Goal: Task Accomplishment & Management: Use online tool/utility

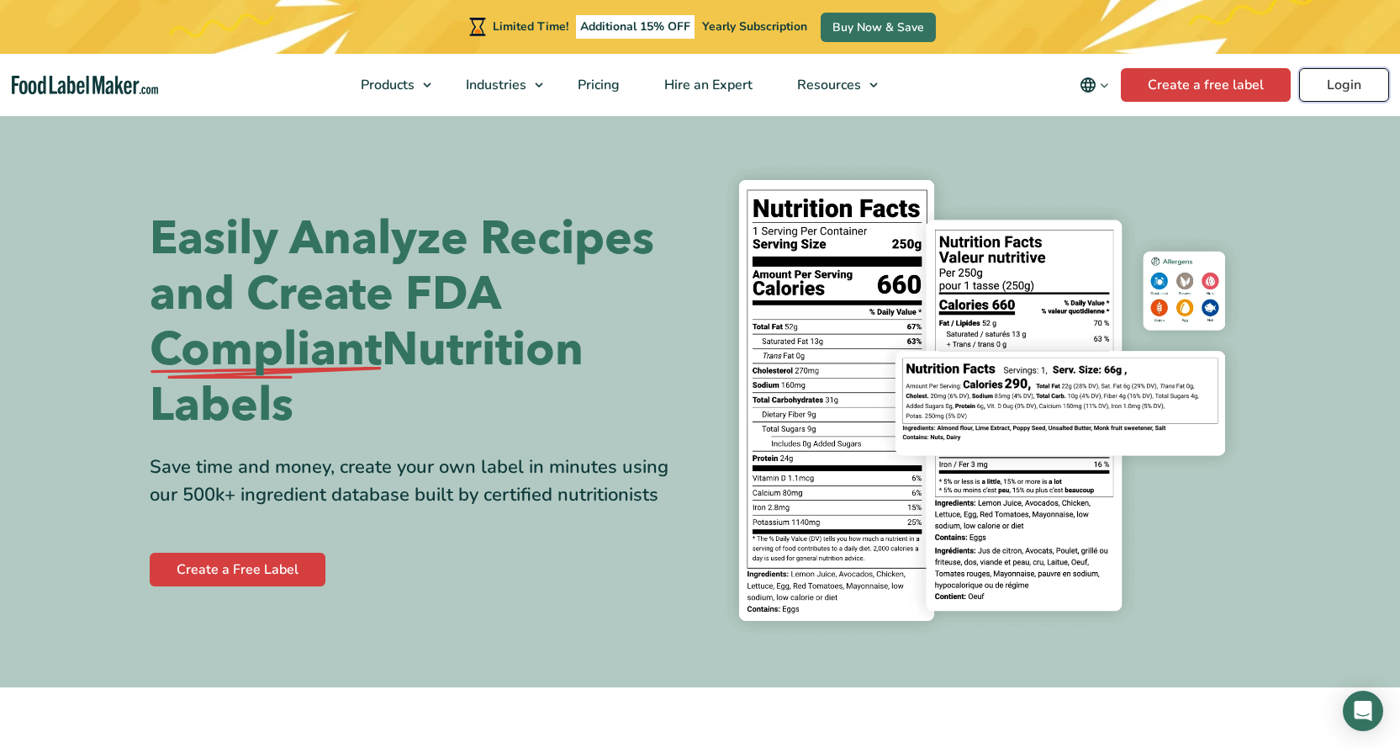
click at [1368, 78] on link "Login" at bounding box center [1344, 85] width 90 height 34
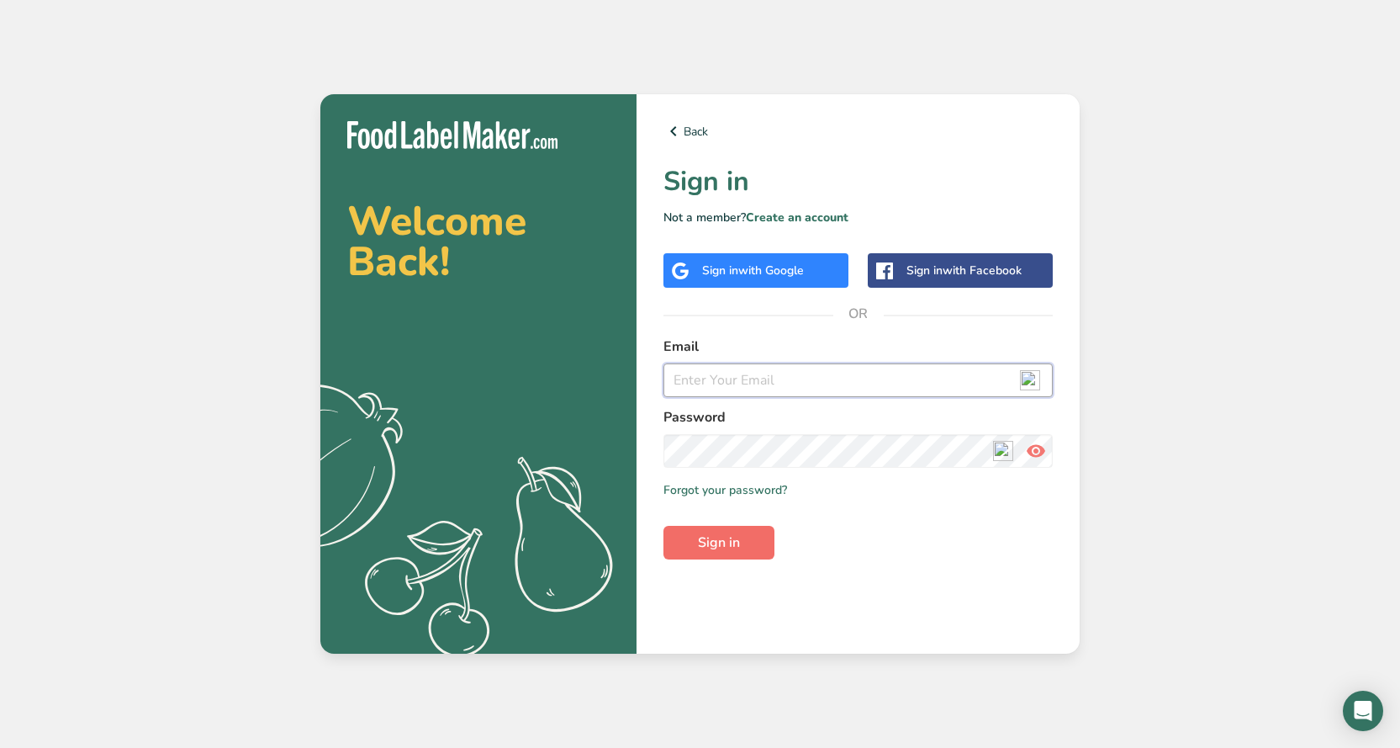
type input "[EMAIL_ADDRESS][DOMAIN_NAME]"
click at [732, 548] on span "Sign in" at bounding box center [719, 542] width 42 height 20
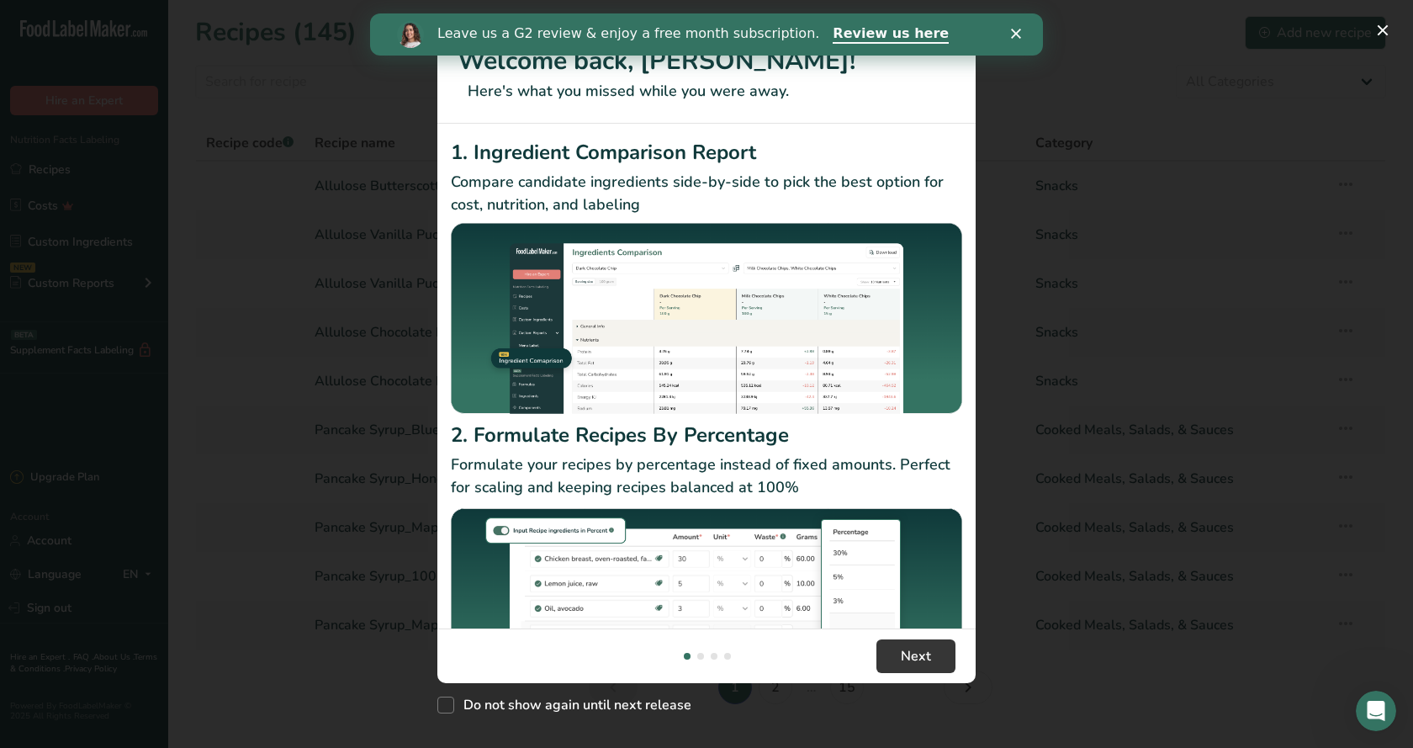
click at [1020, 37] on polygon "Close" at bounding box center [1016, 34] width 10 height 10
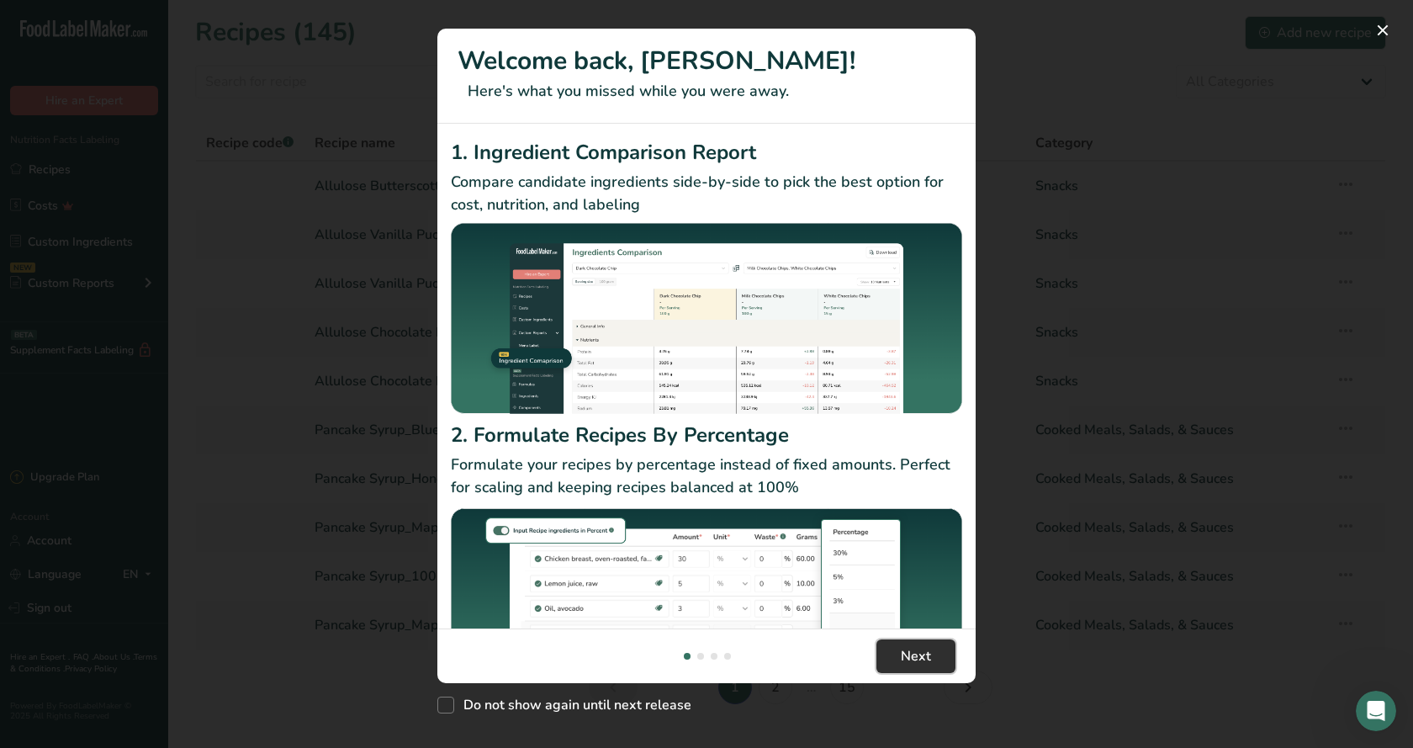
click at [919, 662] on span "Next" at bounding box center [916, 656] width 30 height 20
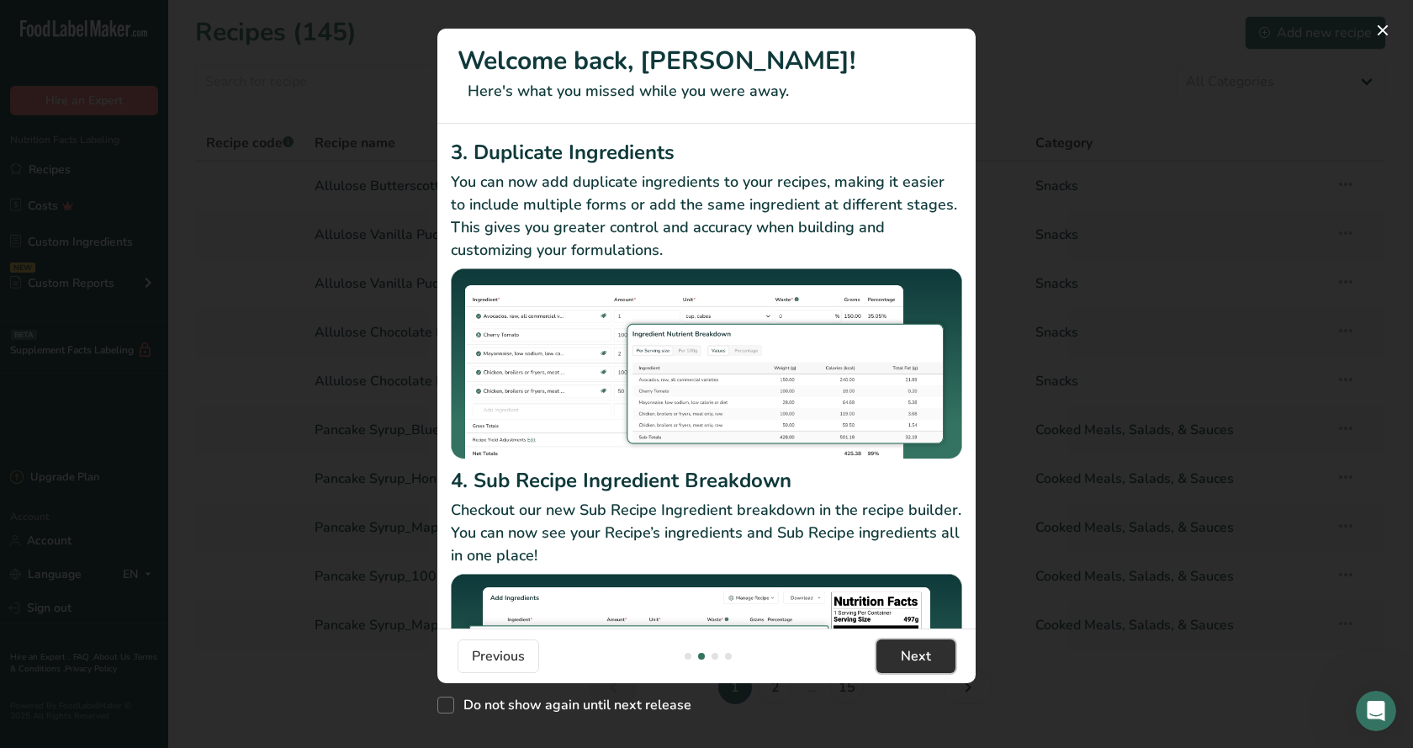
click at [922, 664] on span "Next" at bounding box center [916, 656] width 30 height 20
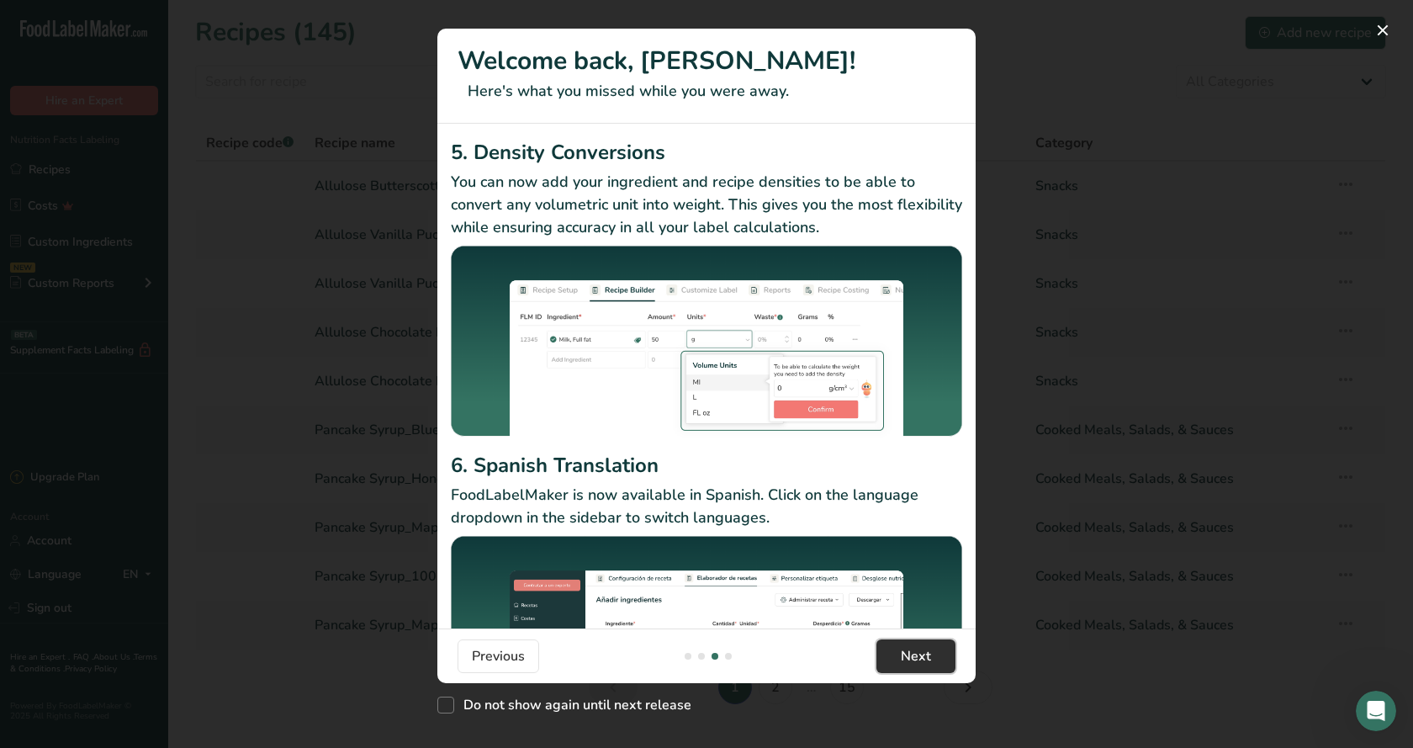
click at [922, 664] on span "Next" at bounding box center [916, 656] width 30 height 20
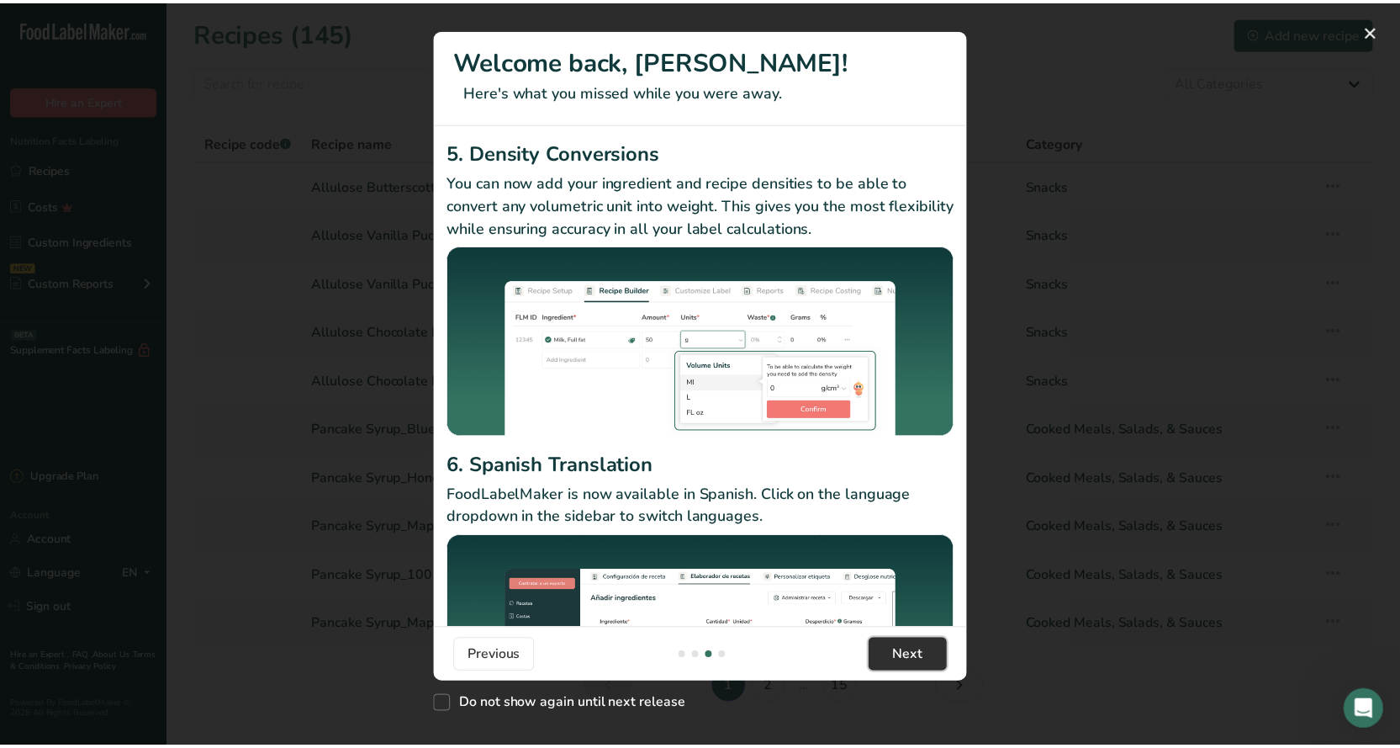
scroll to position [0, 1615]
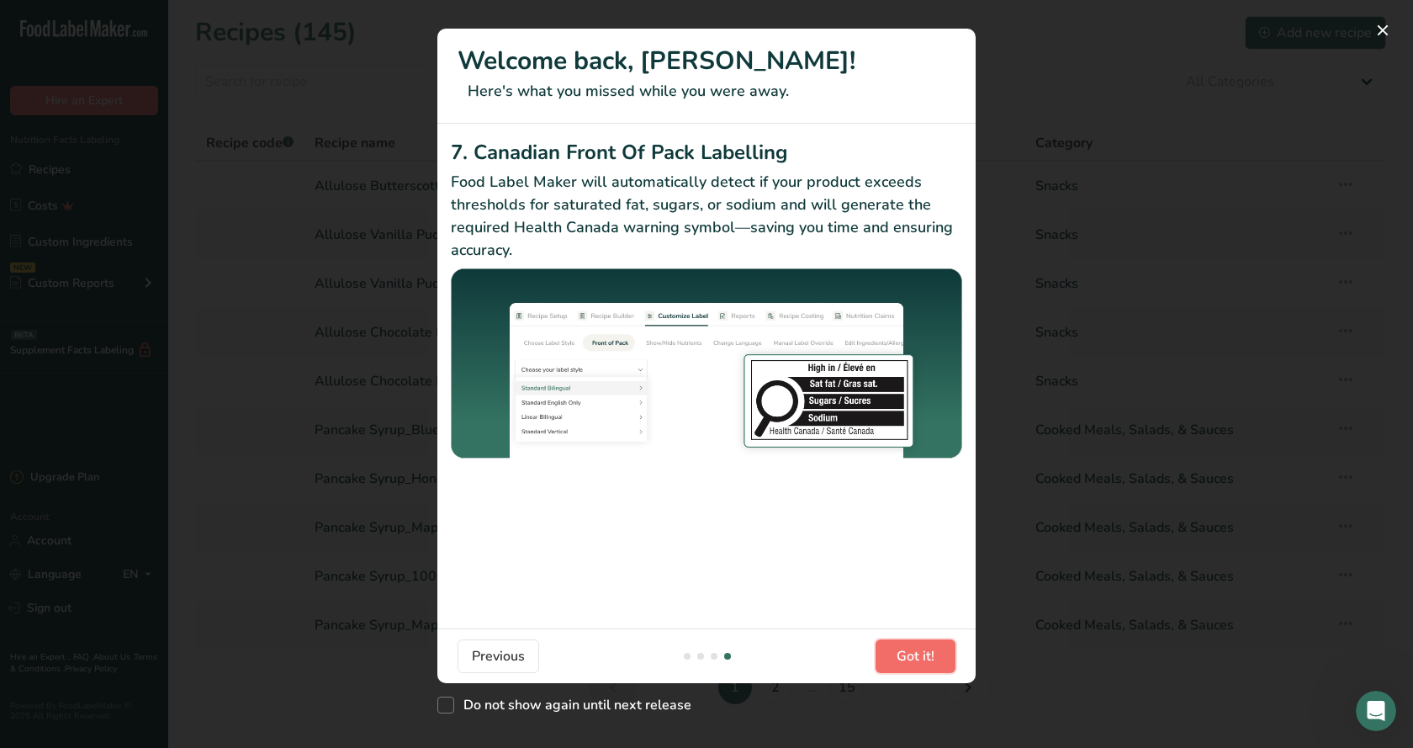
click at [922, 664] on span "Got it!" at bounding box center [915, 656] width 38 height 20
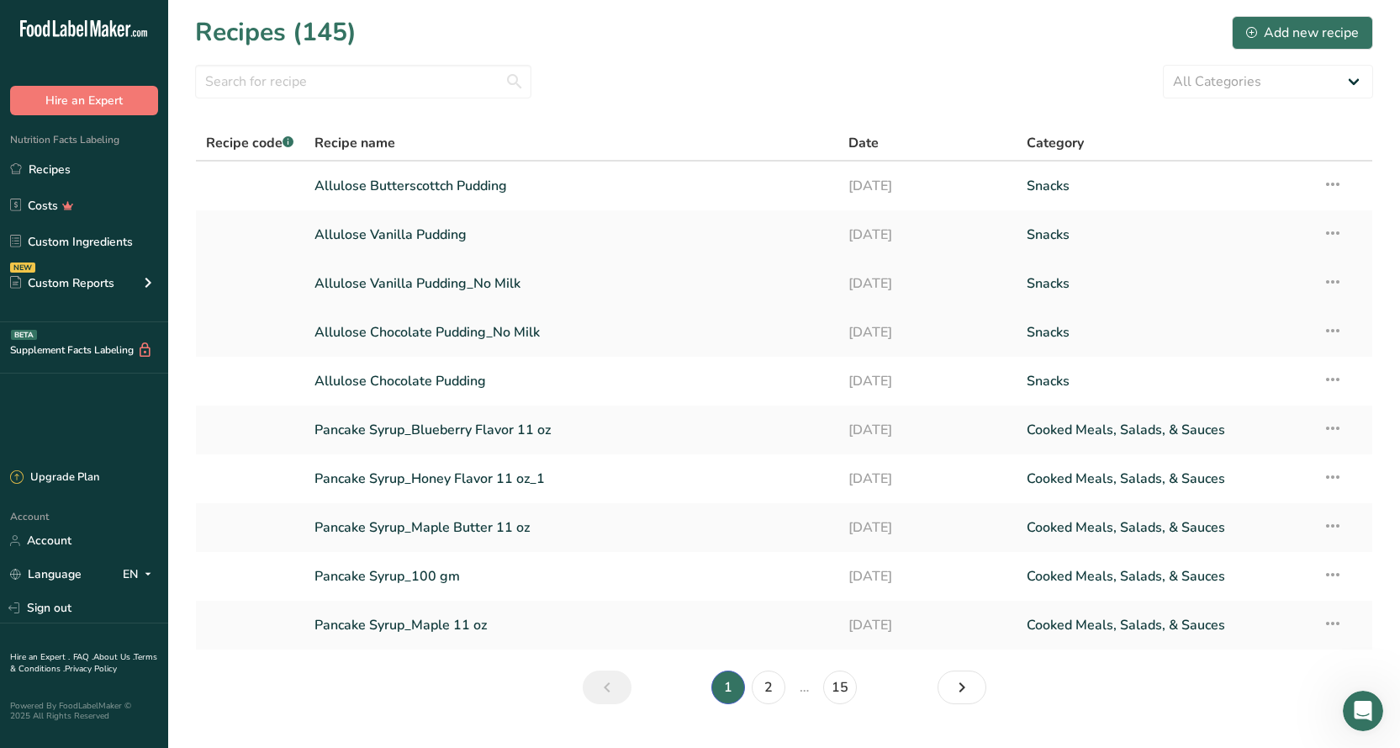
click at [399, 278] on link "Allulose Vanilla Pudding_No Milk" at bounding box center [572, 283] width 514 height 35
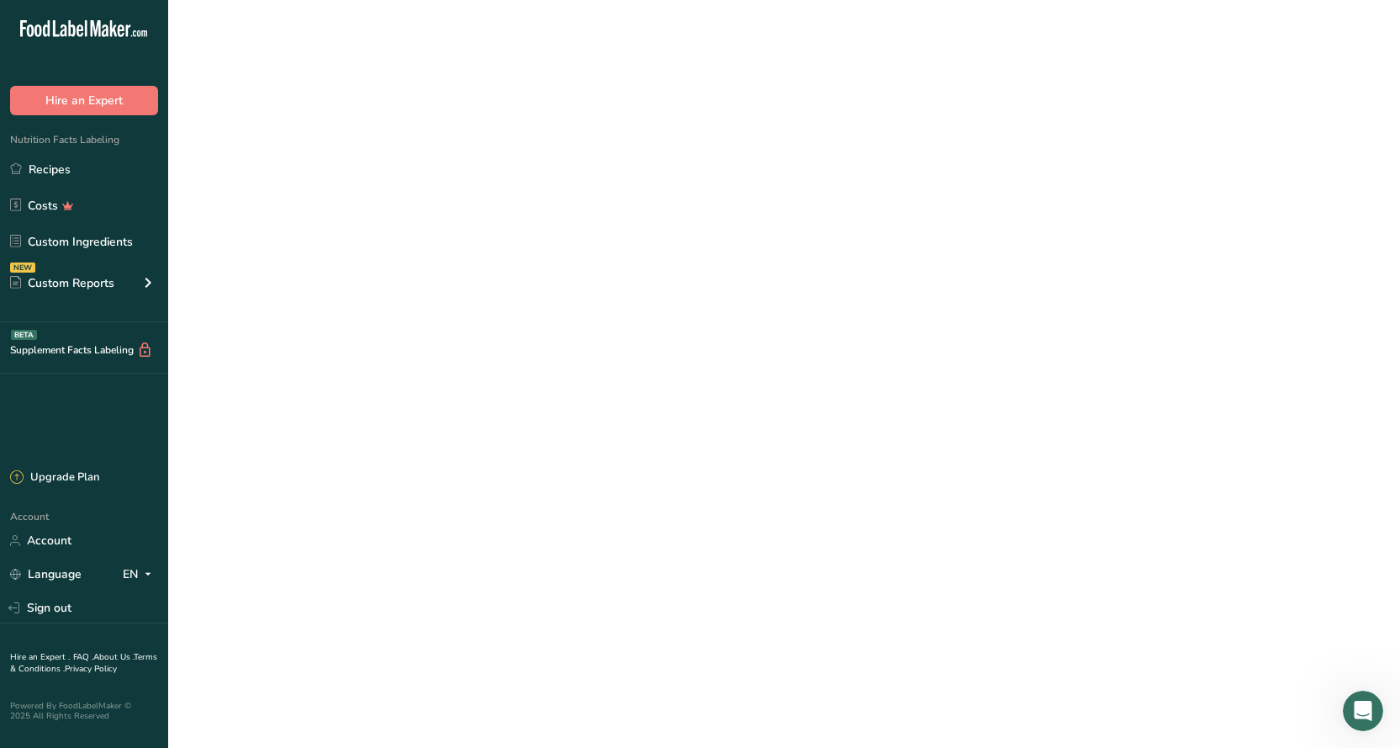
click at [399, 278] on link "Allulose Vanilla Pudding_No Milk" at bounding box center [572, 283] width 514 height 35
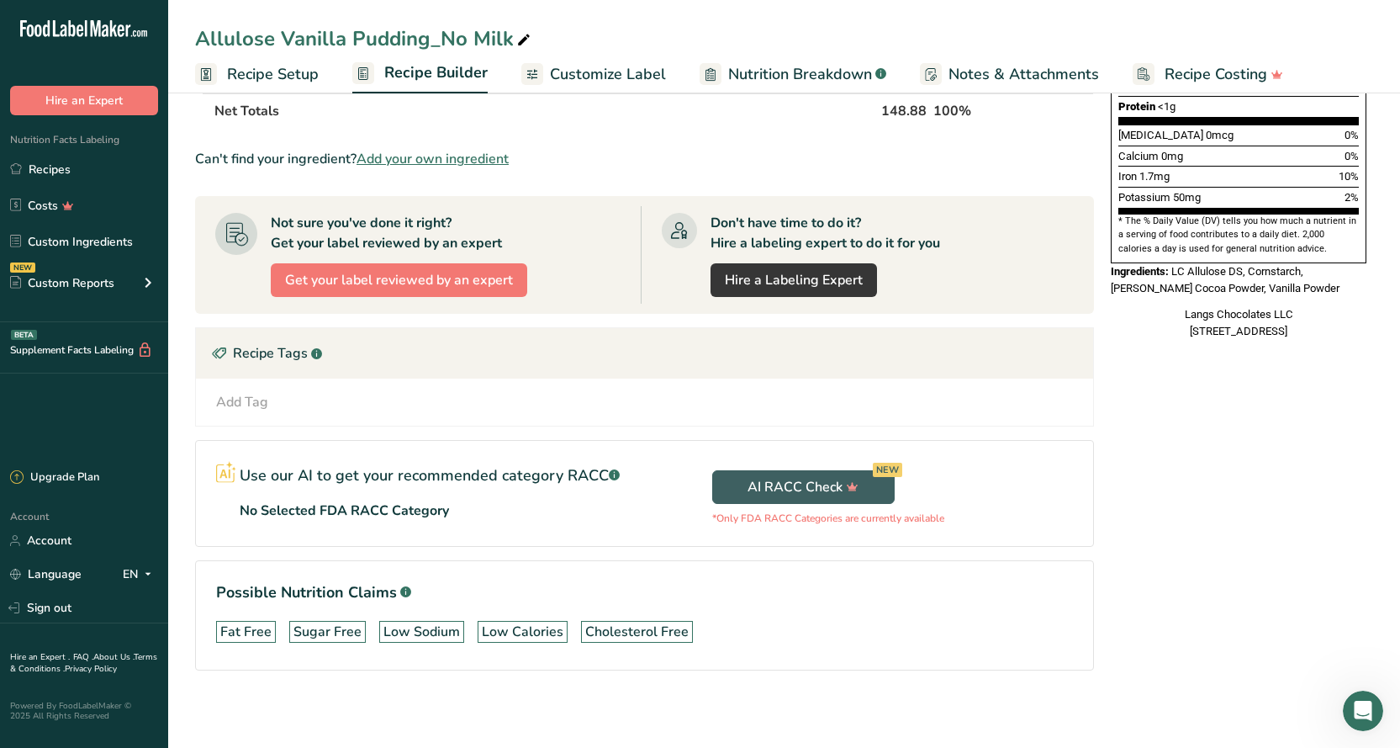
scroll to position [437, 0]
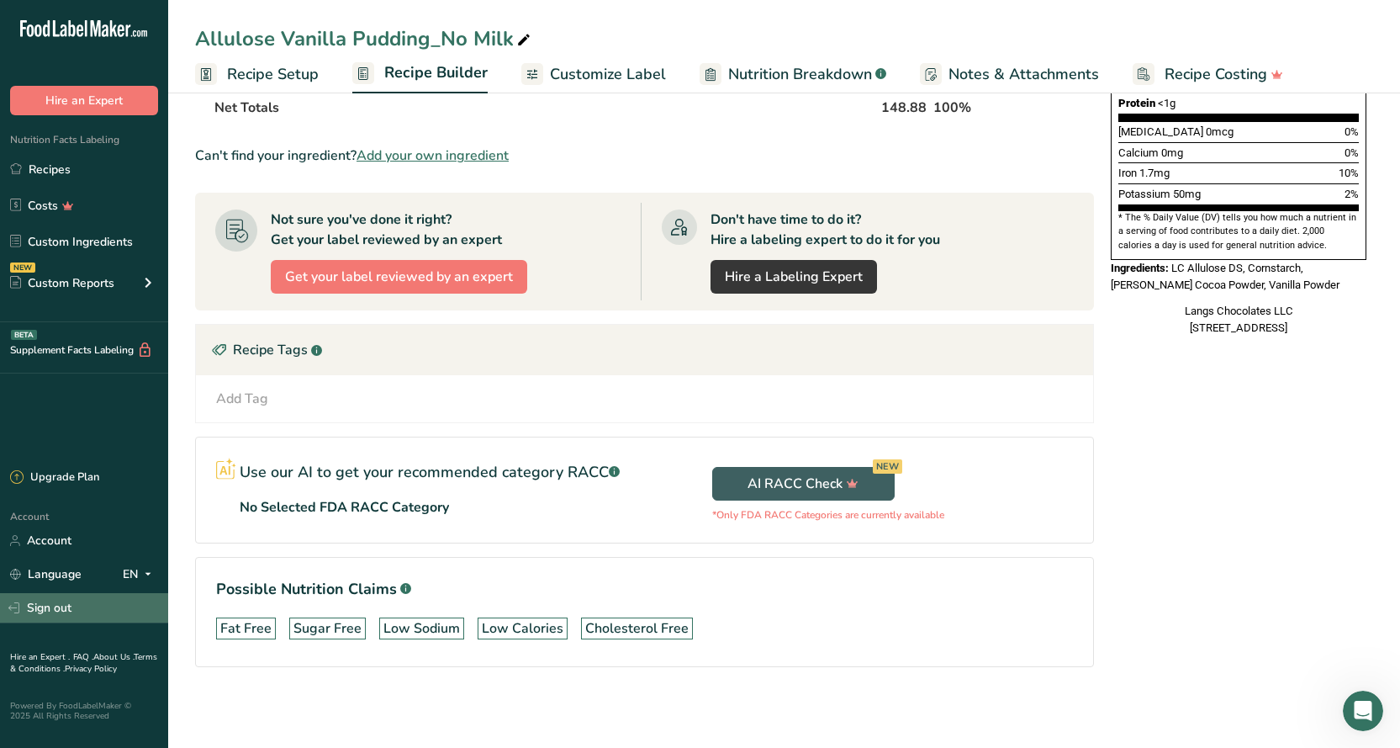
click at [49, 608] on link "Sign out" at bounding box center [84, 607] width 168 height 29
